Goal: Task Accomplishment & Management: Manage account settings

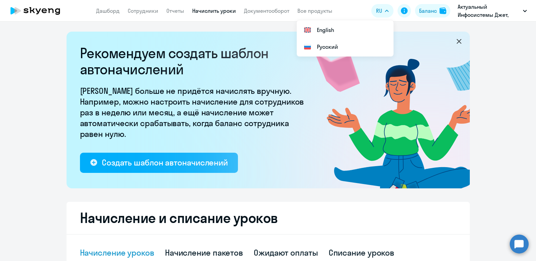
select select "10"
click at [414, 12] on app-header-actions "RU English Русский Баланс Актуальный Инфосистемы Джет, ИНФОСИСТЕМЫ ДЖЕТ, АО Акт…" at bounding box center [450, 11] width 159 height 16
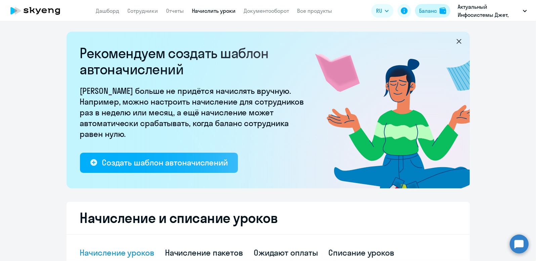
click at [425, 11] on div "Баланс" at bounding box center [428, 11] width 18 height 8
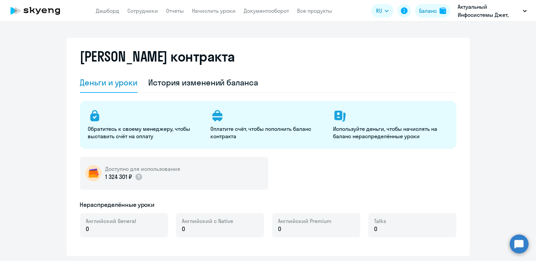
select select "english_adult_not_native_speaker"
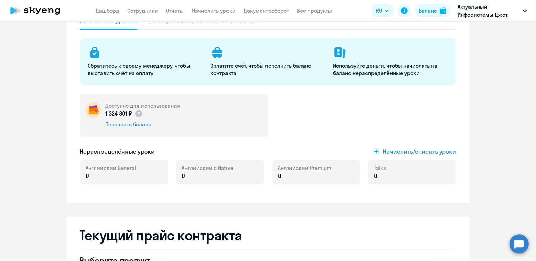
scroll to position [100, 0]
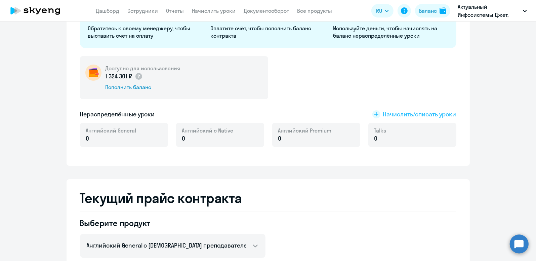
click at [411, 112] on span "Начислить/списать уроки" at bounding box center [419, 114] width 73 height 9
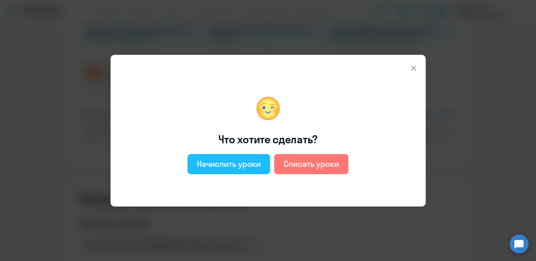
click at [241, 164] on div "Начислить уроки" at bounding box center [229, 163] width 64 height 11
select select "english_adult_not_native_speaker"
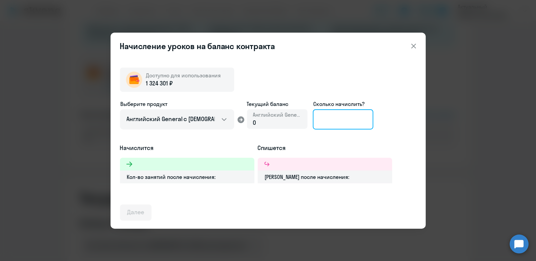
click at [342, 118] on input at bounding box center [343, 119] width 60 height 20
type input "17"
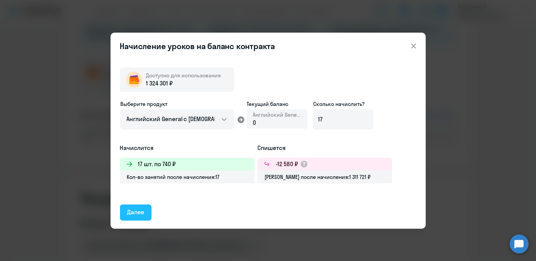
click at [137, 208] on div "Далее" at bounding box center [135, 212] width 17 height 9
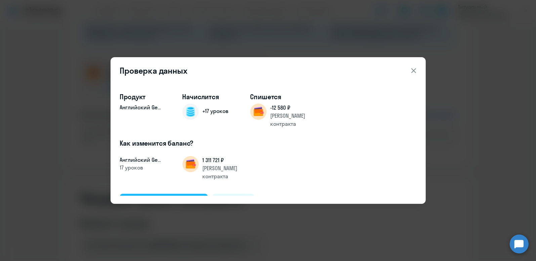
click at [165, 197] on div "Подтвердить и начислить" at bounding box center [163, 201] width 73 height 9
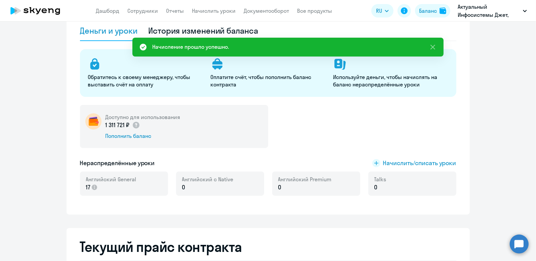
scroll to position [0, 0]
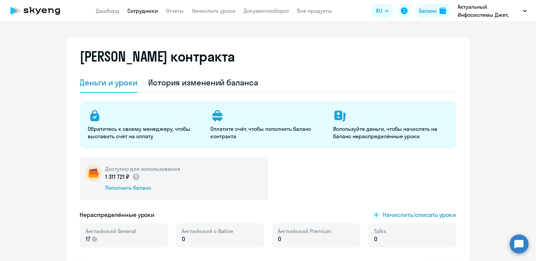
click at [143, 9] on link "Сотрудники" at bounding box center [143, 10] width 31 height 7
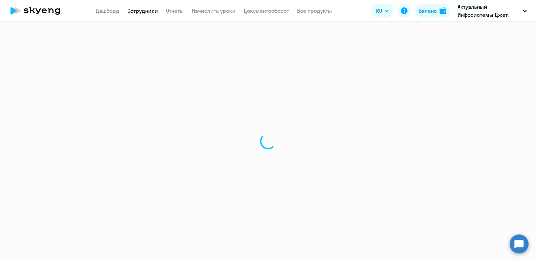
select select "30"
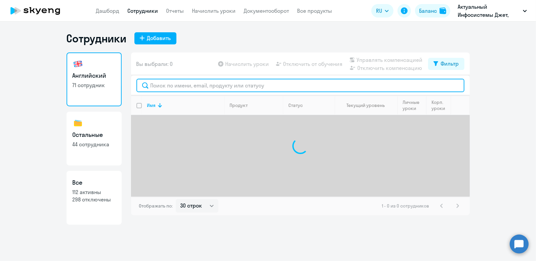
click at [151, 84] on input "text" at bounding box center [300, 85] width 328 height 13
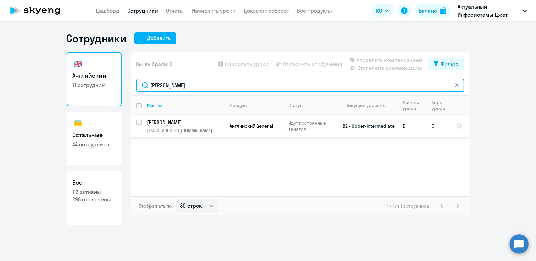
type input "[PERSON_NAME]"
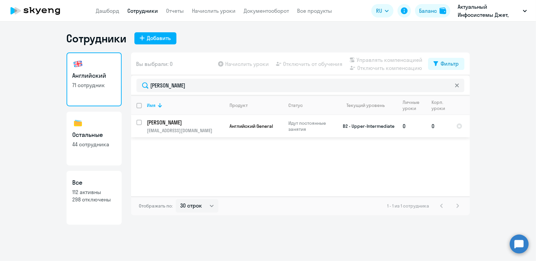
click at [170, 122] on p "[PERSON_NAME]" at bounding box center [185, 122] width 76 height 7
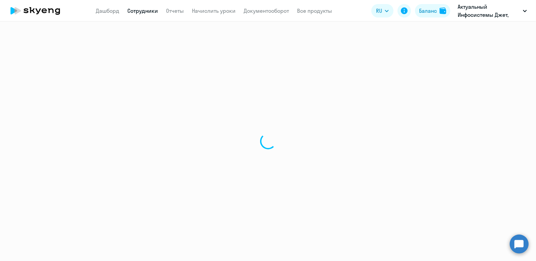
select select "english"
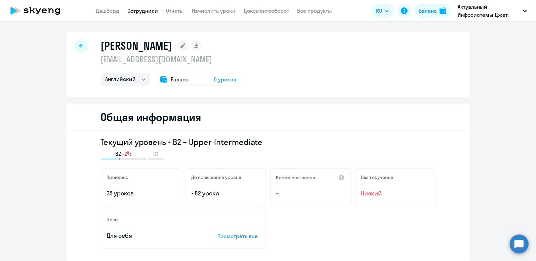
click at [173, 78] on span "Баланс" at bounding box center [180, 79] width 18 height 8
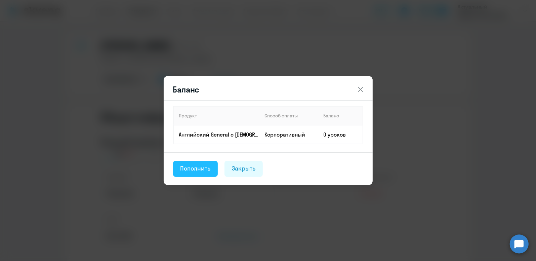
click at [204, 167] on div "Пополнить" at bounding box center [195, 168] width 30 height 9
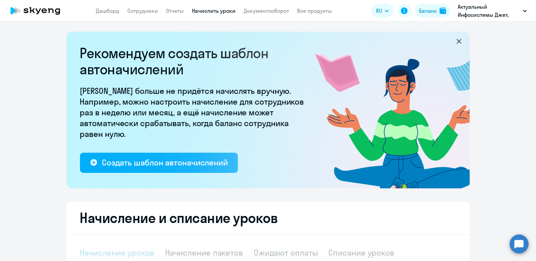
select select "10"
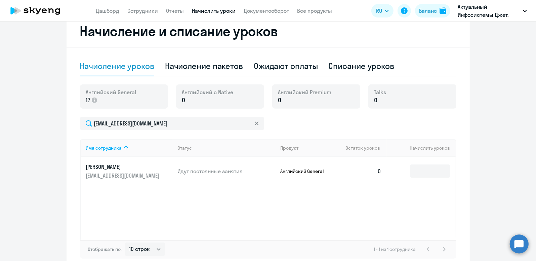
scroll to position [154, 0]
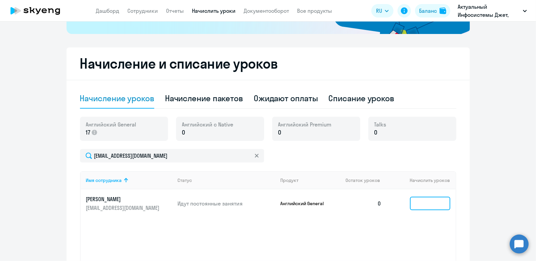
click at [428, 204] on input at bounding box center [430, 203] width 40 height 13
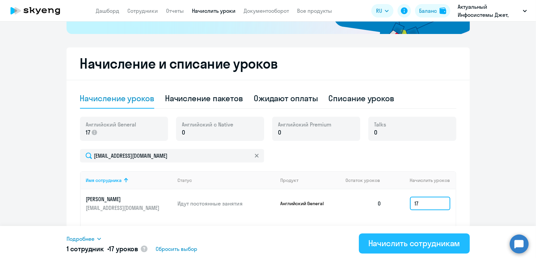
type input "17"
click at [410, 242] on div "Начислить сотрудникам" at bounding box center [414, 243] width 92 height 11
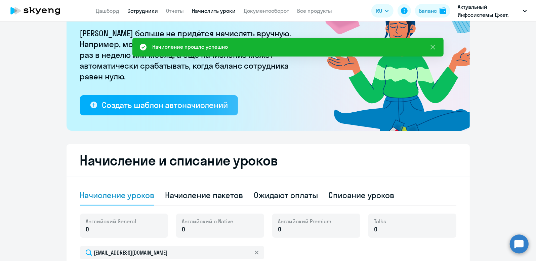
scroll to position [53, 0]
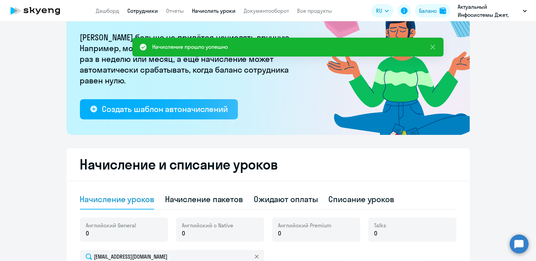
click at [147, 11] on link "Сотрудники" at bounding box center [143, 10] width 31 height 7
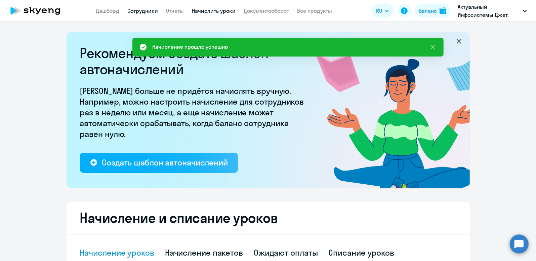
select select "30"
